Goal: Check status: Check status

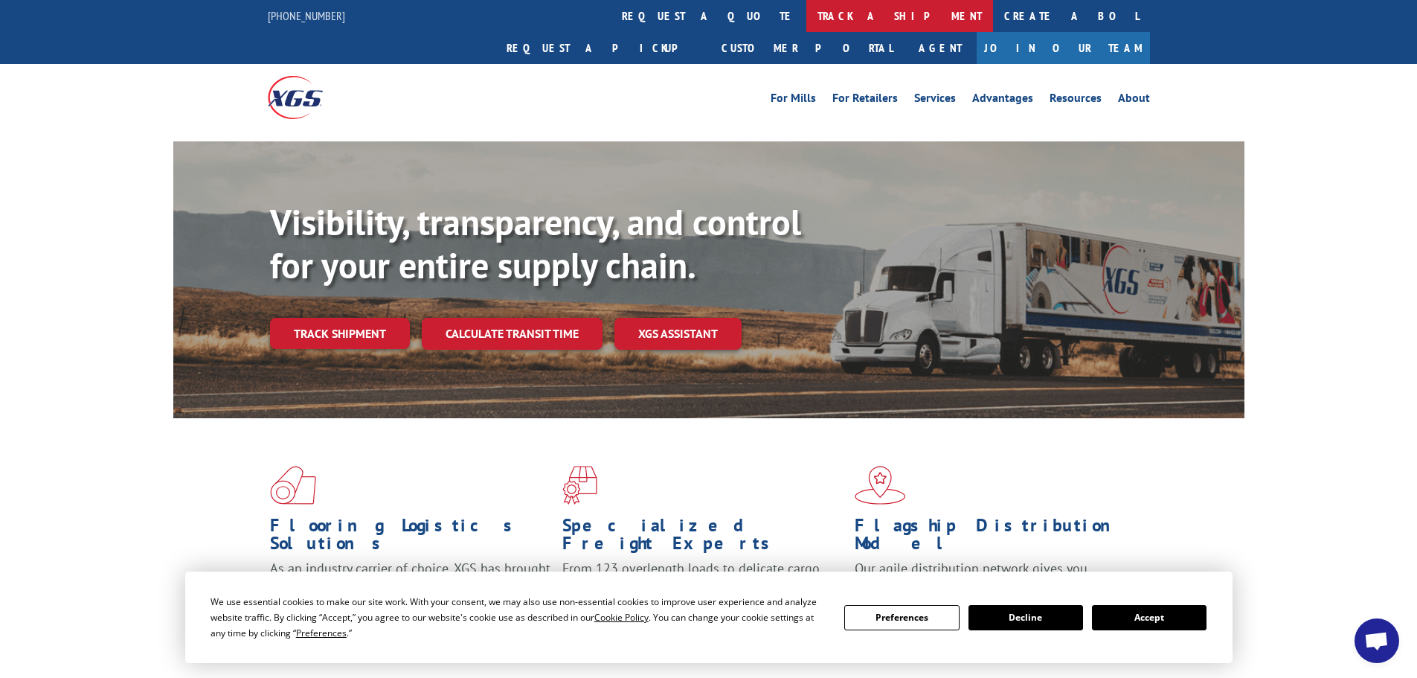
click at [806, 22] on link "track a shipment" at bounding box center [899, 16] width 187 height 32
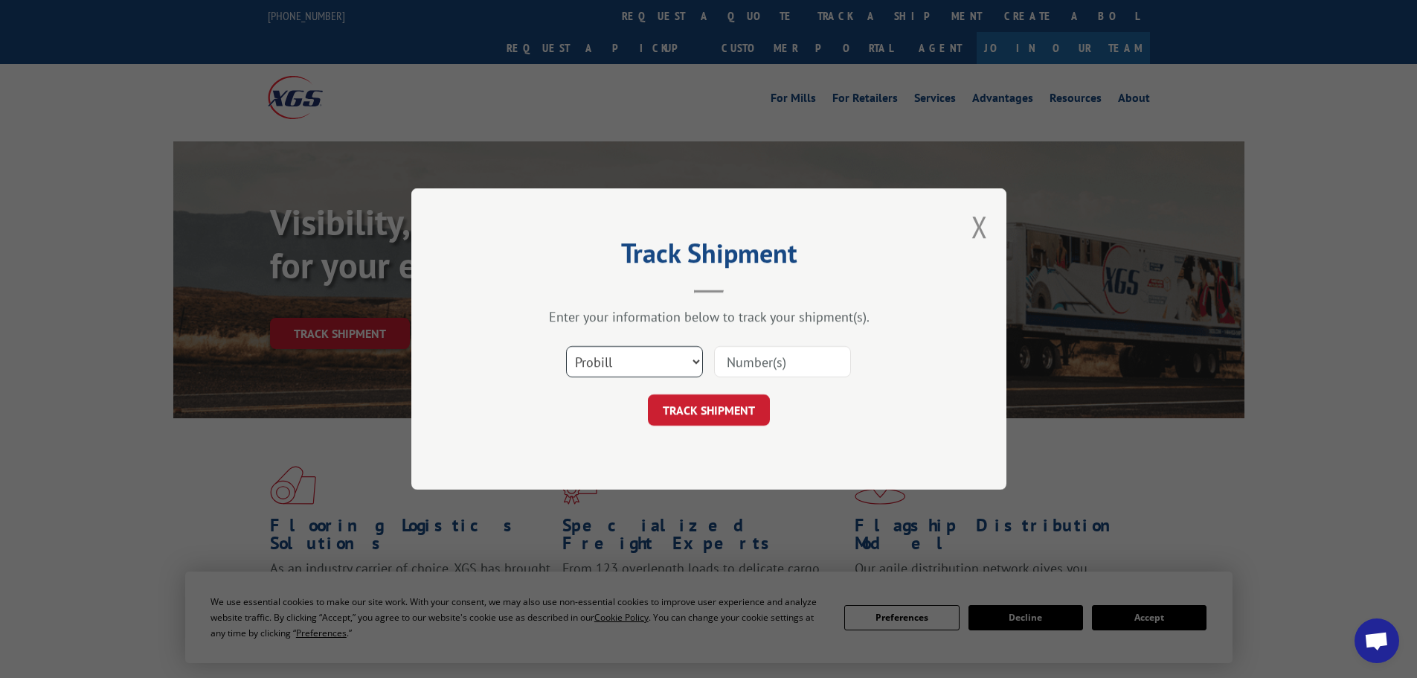
click at [652, 359] on select "Select category... Probill BOL PO" at bounding box center [634, 361] width 137 height 31
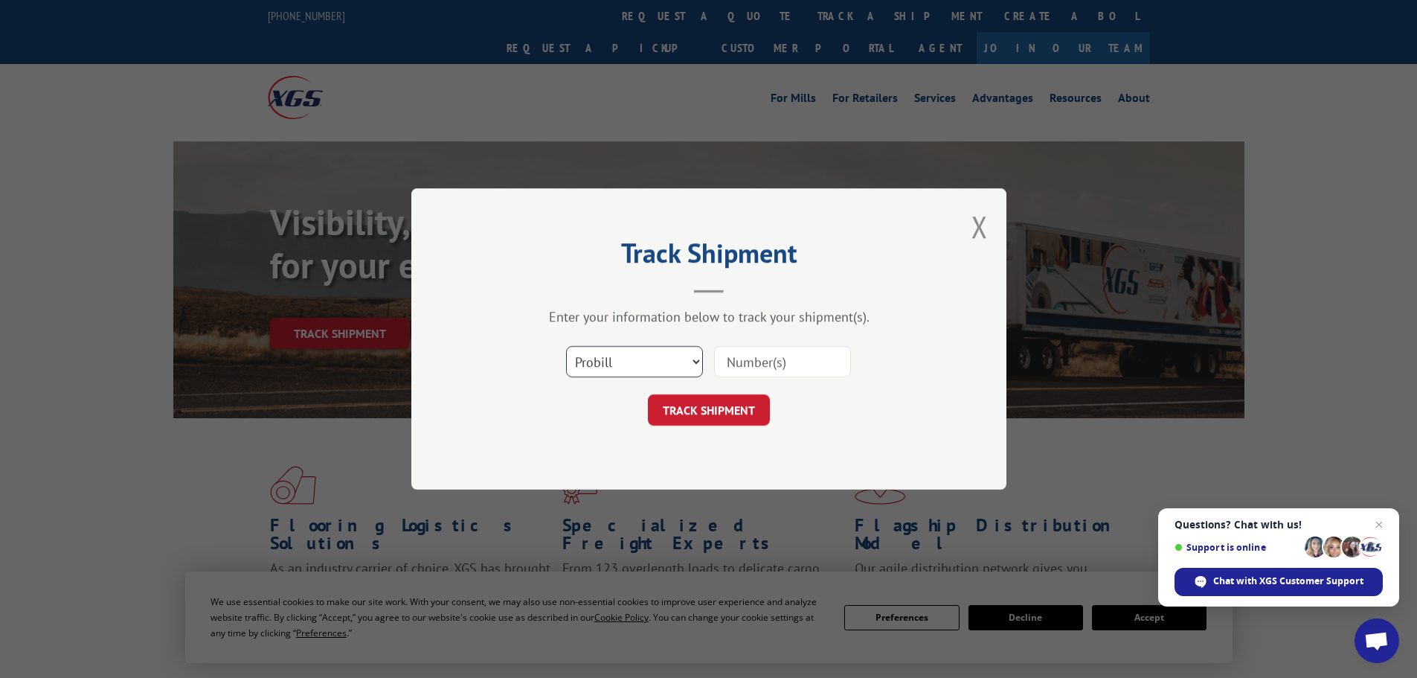
select select "bol"
click at [566, 346] on select "Select category... Probill BOL PO" at bounding box center [634, 361] width 137 height 31
paste input "6017017"
type input "6017017"
click at [712, 412] on button "TRACK SHIPMENT" at bounding box center [709, 409] width 122 height 31
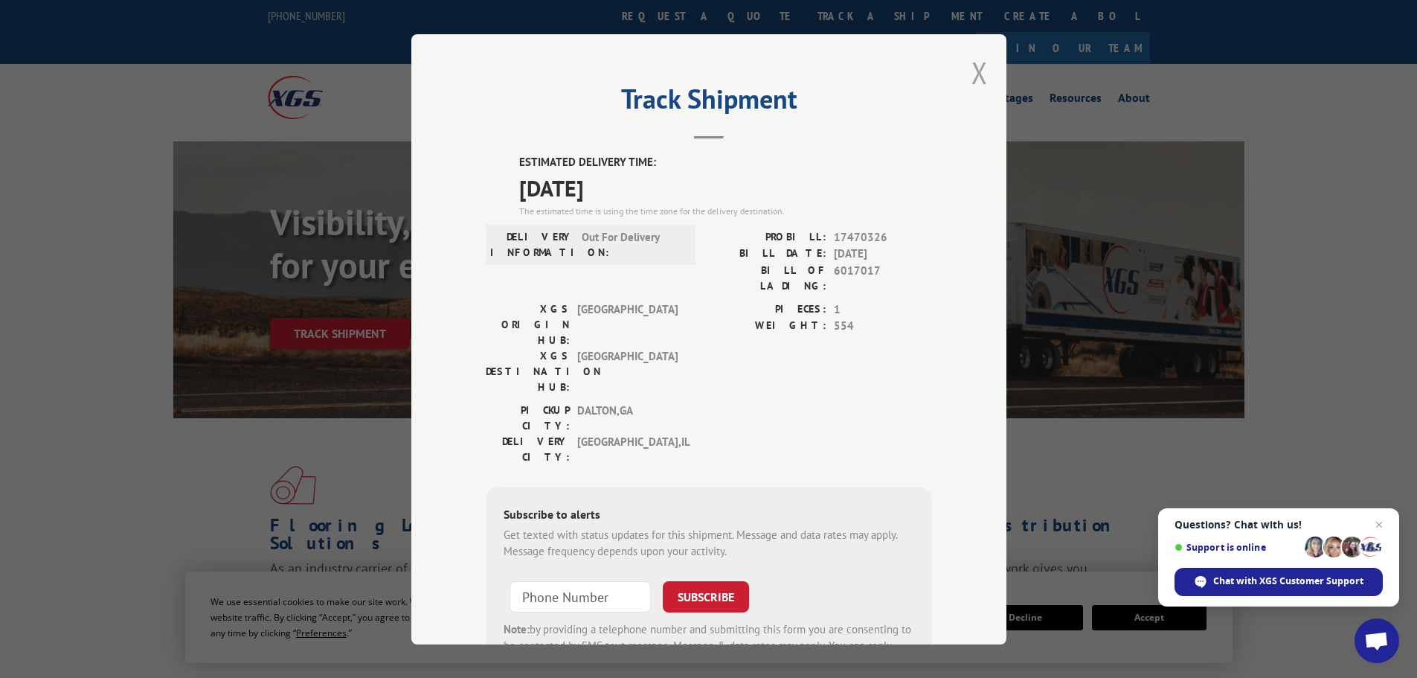
click at [977, 70] on button "Close modal" at bounding box center [979, 72] width 16 height 39
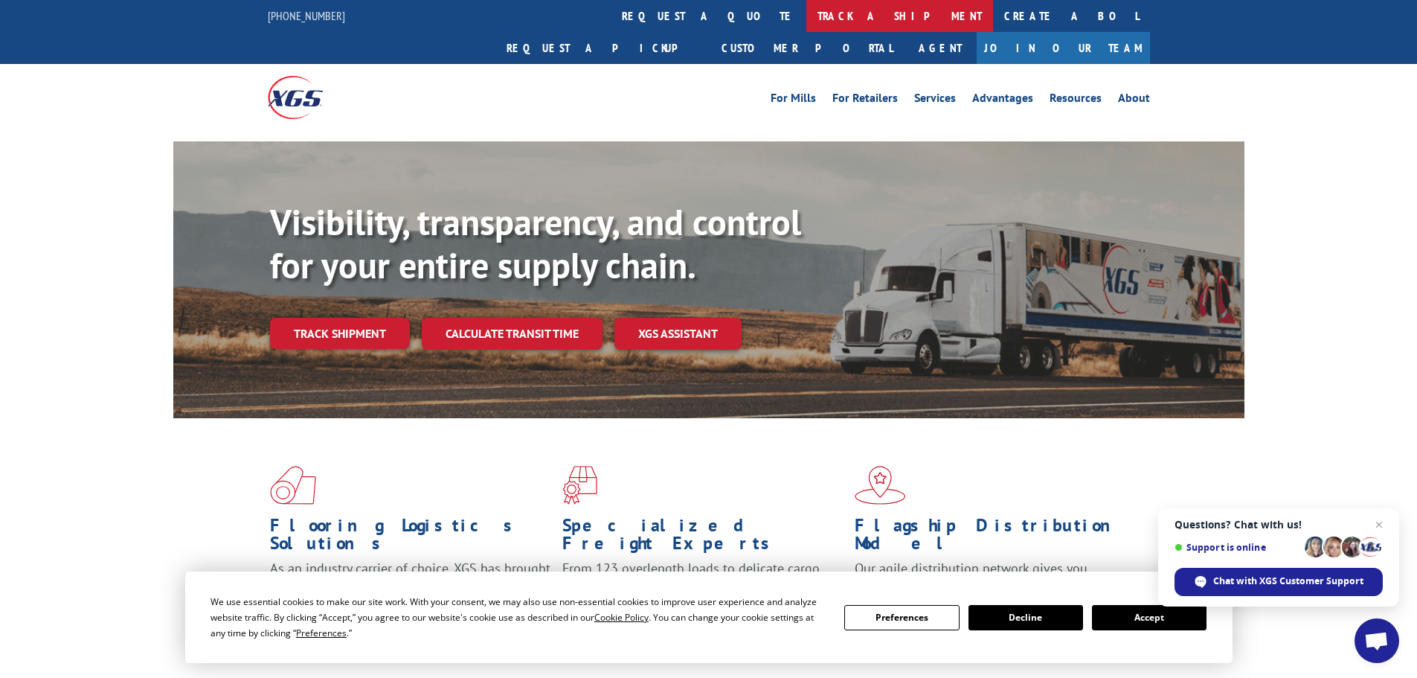
click at [806, 21] on link "track a shipment" at bounding box center [899, 16] width 187 height 32
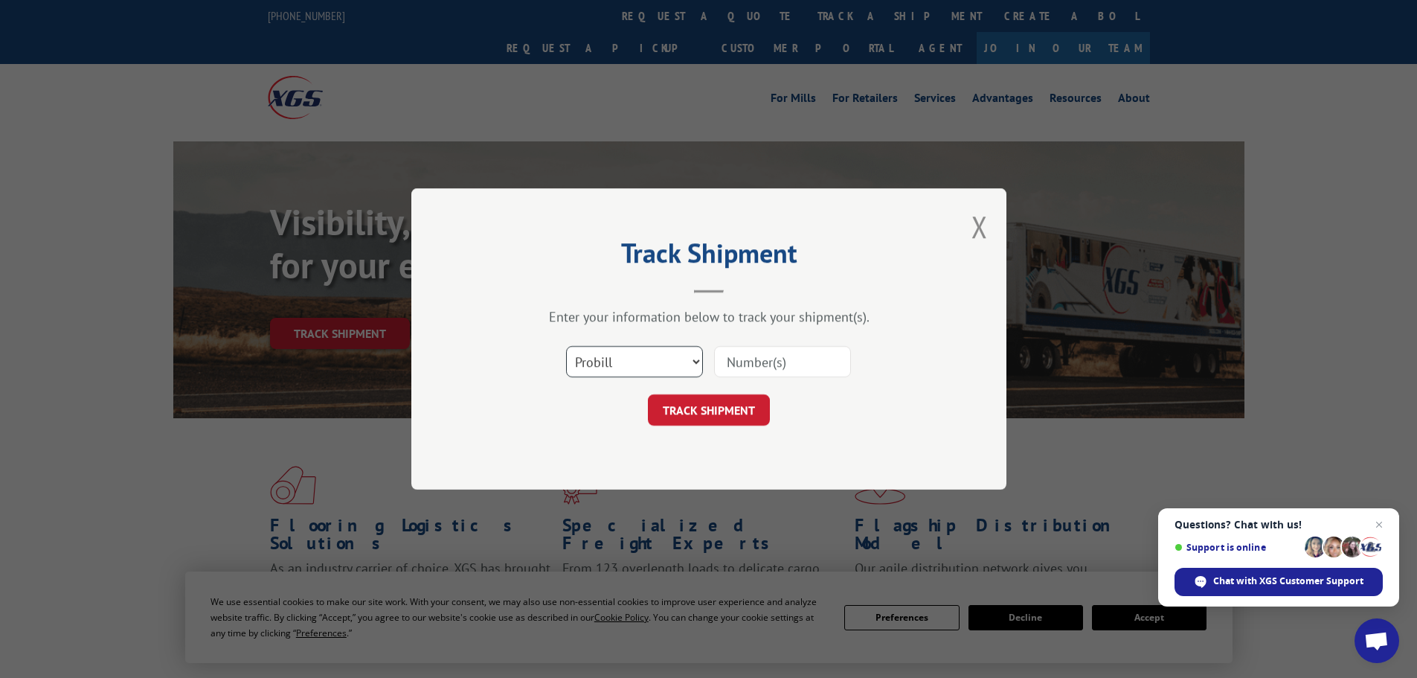
click at [638, 358] on select "Select category... Probill BOL PO" at bounding box center [634, 361] width 137 height 31
select select "bol"
click at [566, 346] on select "Select category... Probill BOL PO" at bounding box center [634, 361] width 137 height 31
paste input "6024148"
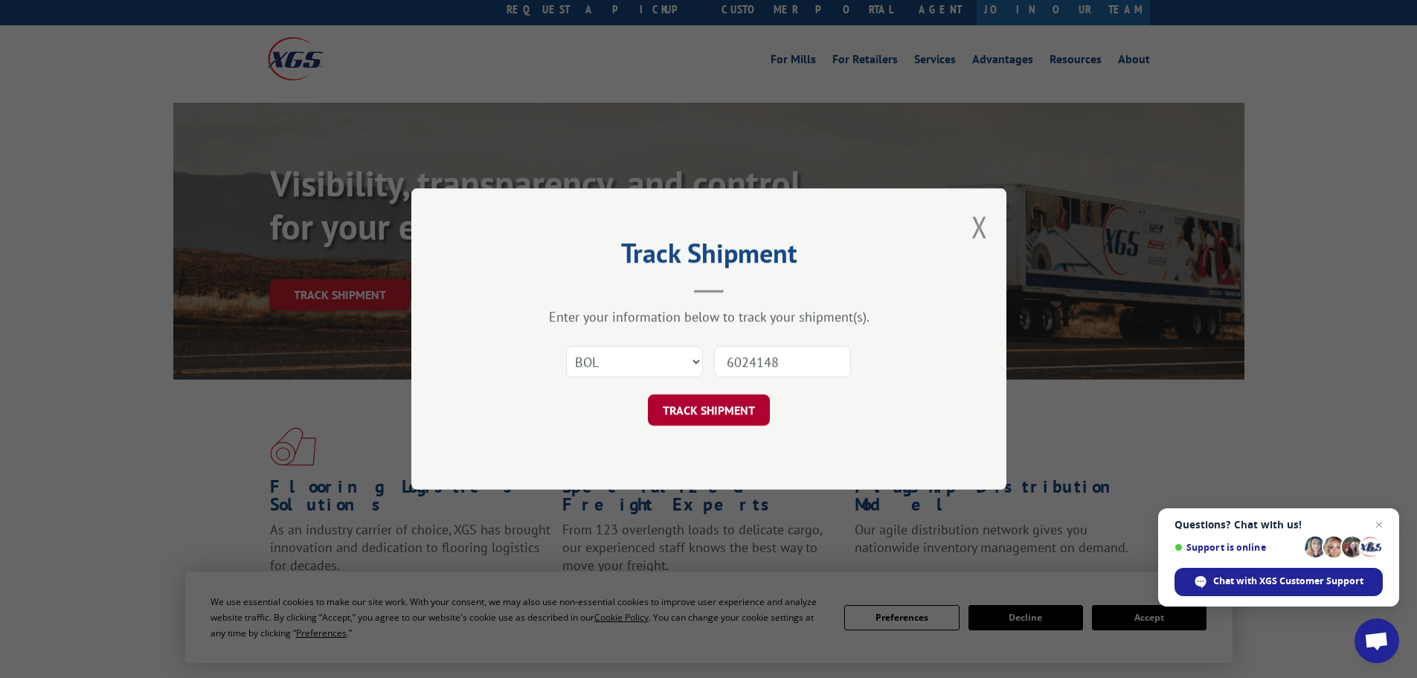
type input "6024148"
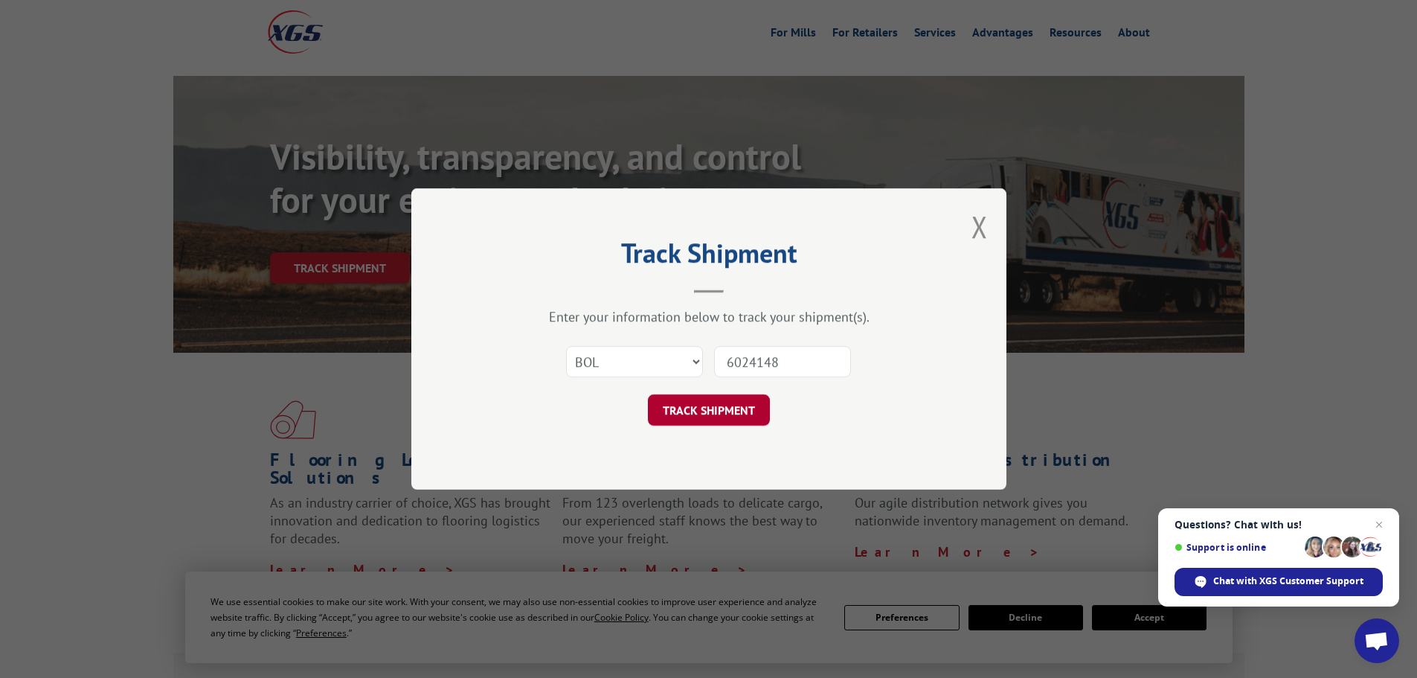
click at [690, 412] on button "TRACK SHIPMENT" at bounding box center [709, 409] width 122 height 31
